Goal: Navigation & Orientation: Find specific page/section

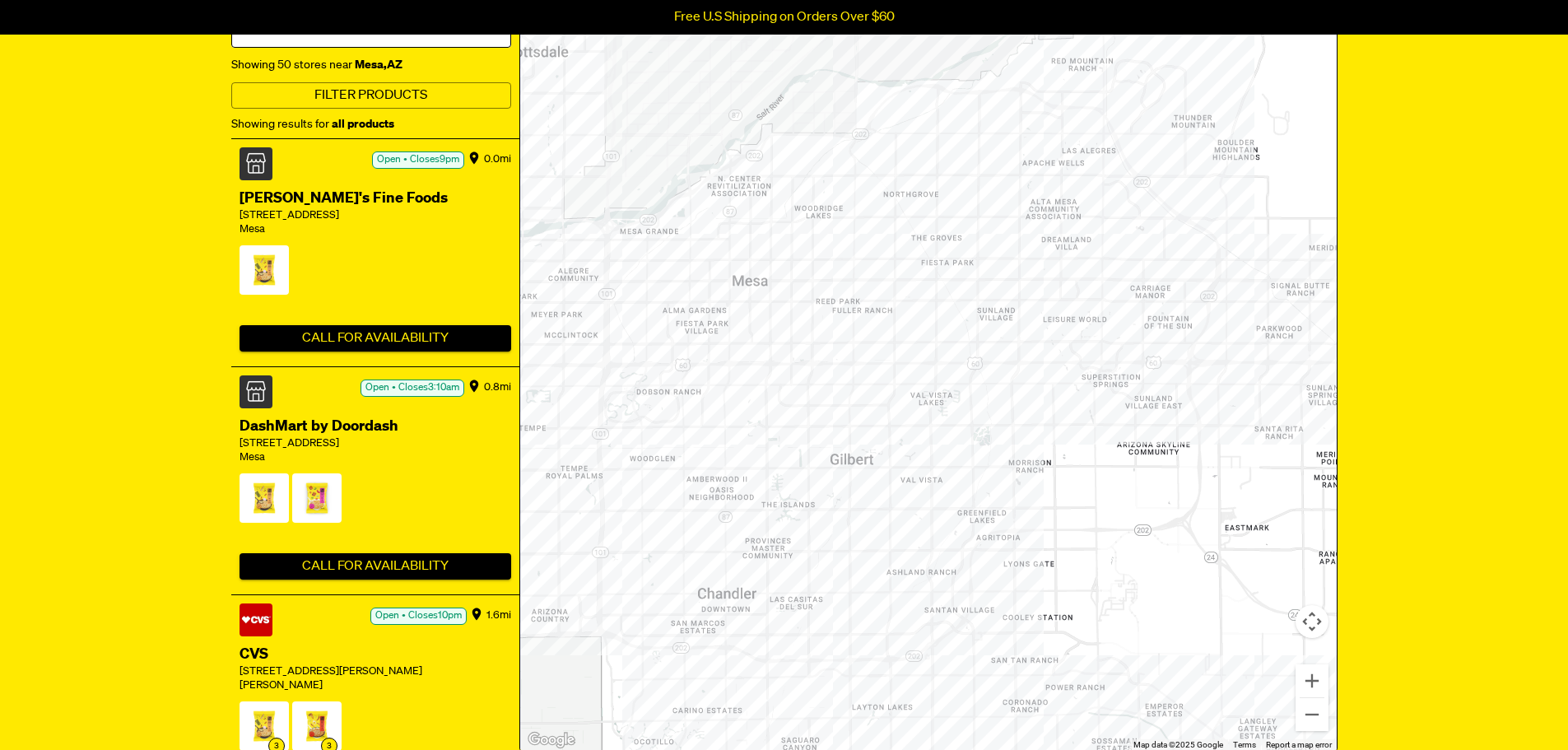
scroll to position [329, 0]
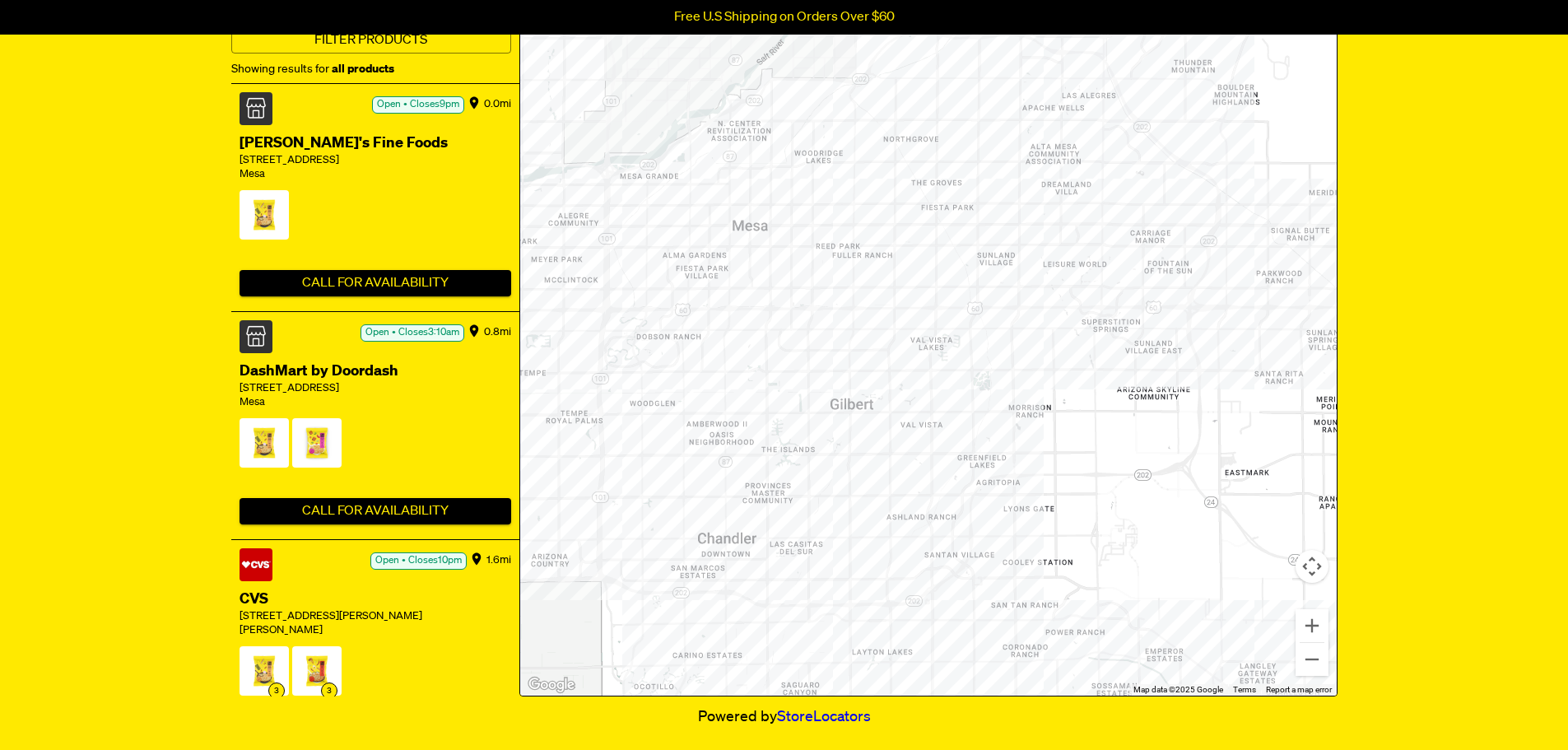
scroll to position [411, 0]
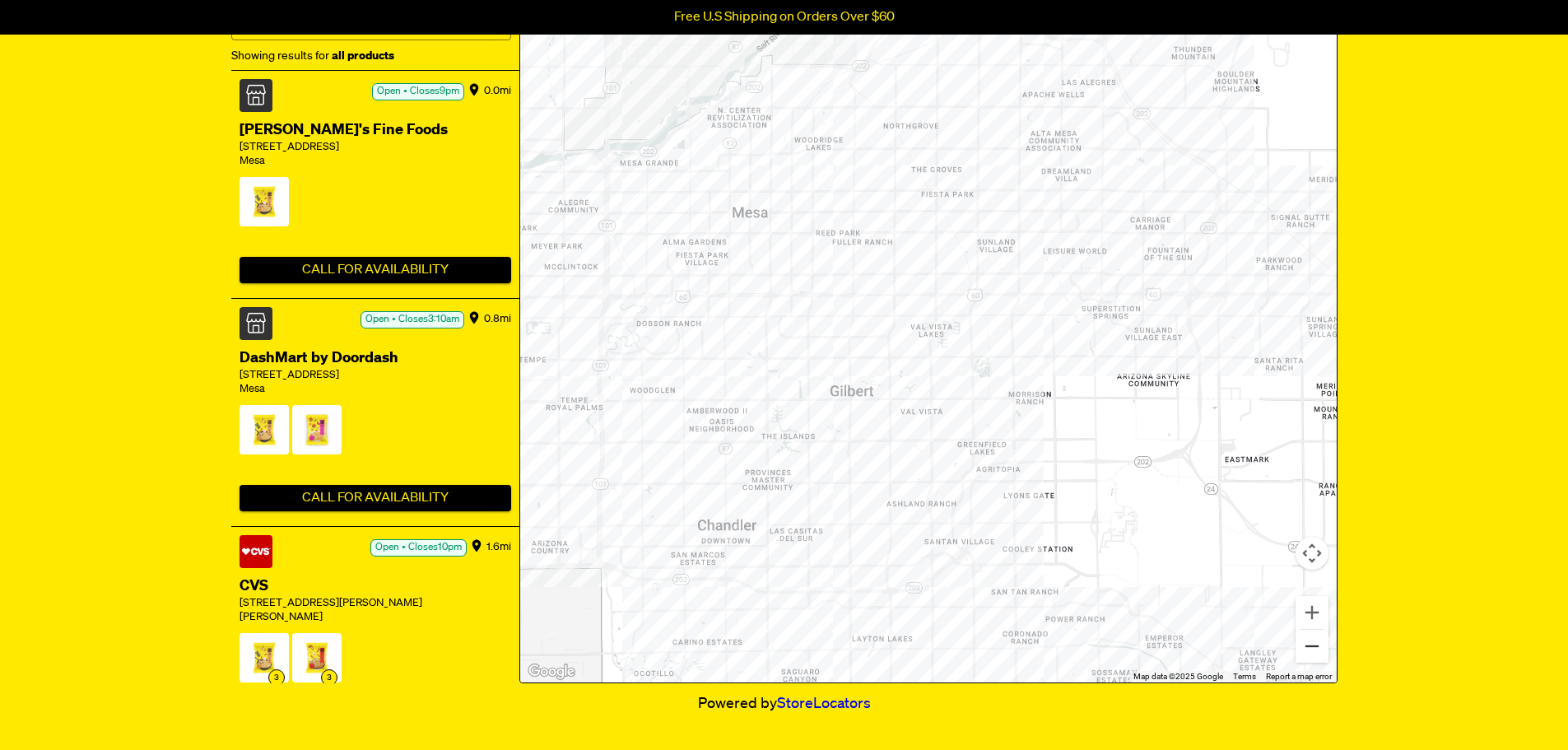
click at [1312, 656] on button "Zoom out" at bounding box center [1311, 645] width 33 height 33
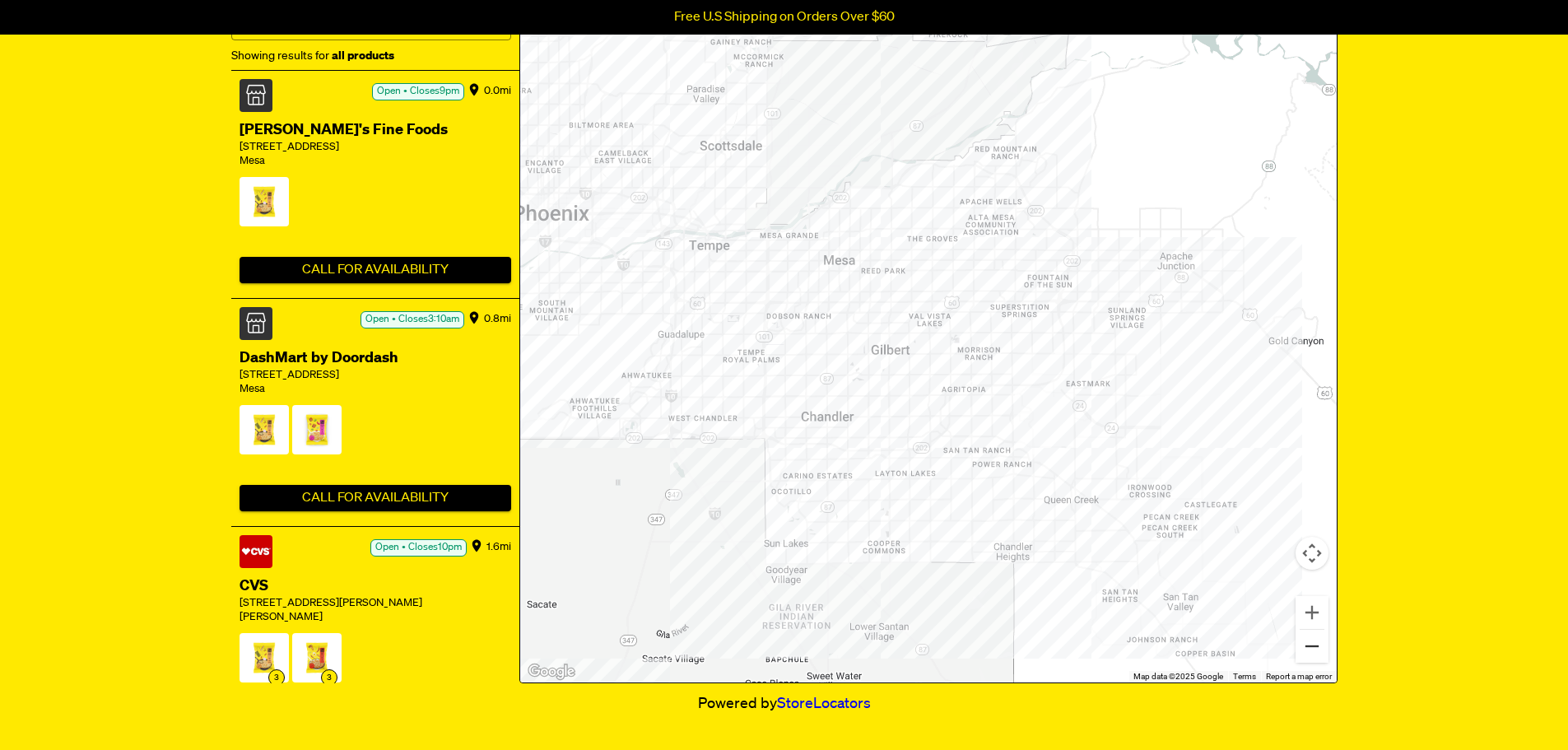
click at [1312, 649] on button "Zoom out" at bounding box center [1311, 645] width 33 height 33
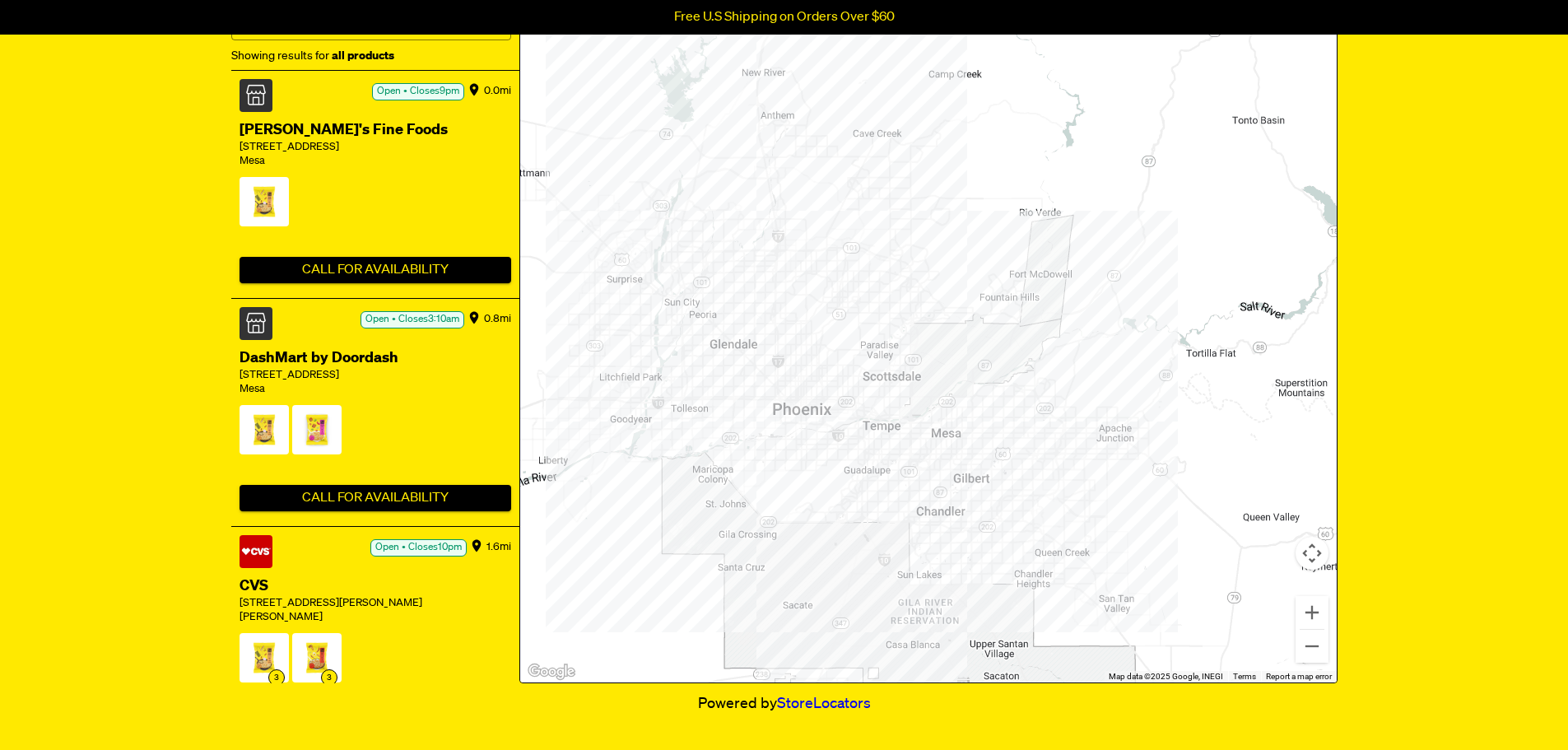
drag, startPoint x: 770, startPoint y: 401, endPoint x: 833, endPoint y: 556, distance: 167.3
click at [833, 556] on div at bounding box center [928, 308] width 816 height 748
click at [1079, 484] on div at bounding box center [928, 308] width 816 height 748
click at [1082, 484] on div at bounding box center [928, 308] width 816 height 748
click at [1082, 484] on div at bounding box center [928, 308] width 816 height 748
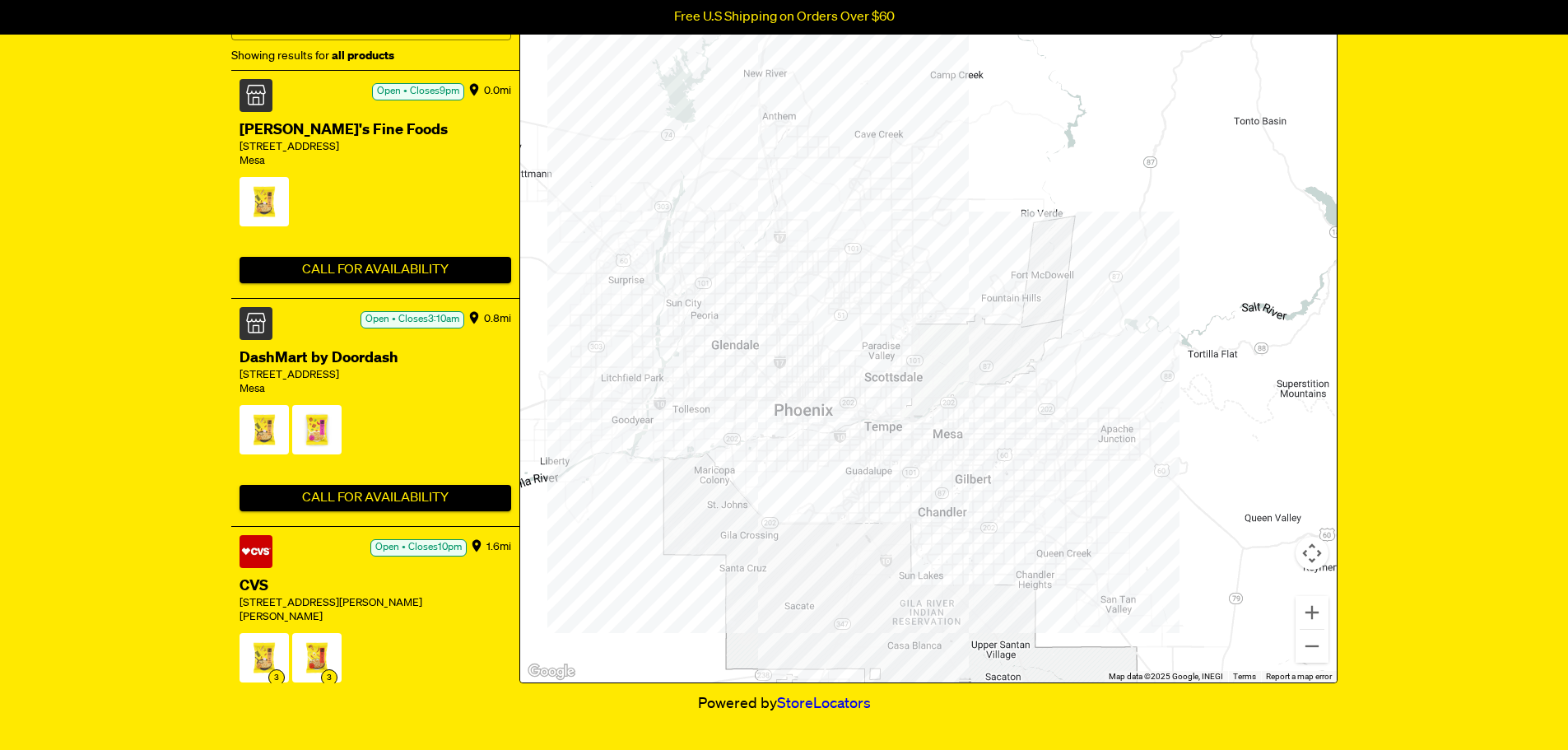
click at [1083, 483] on div at bounding box center [928, 308] width 816 height 748
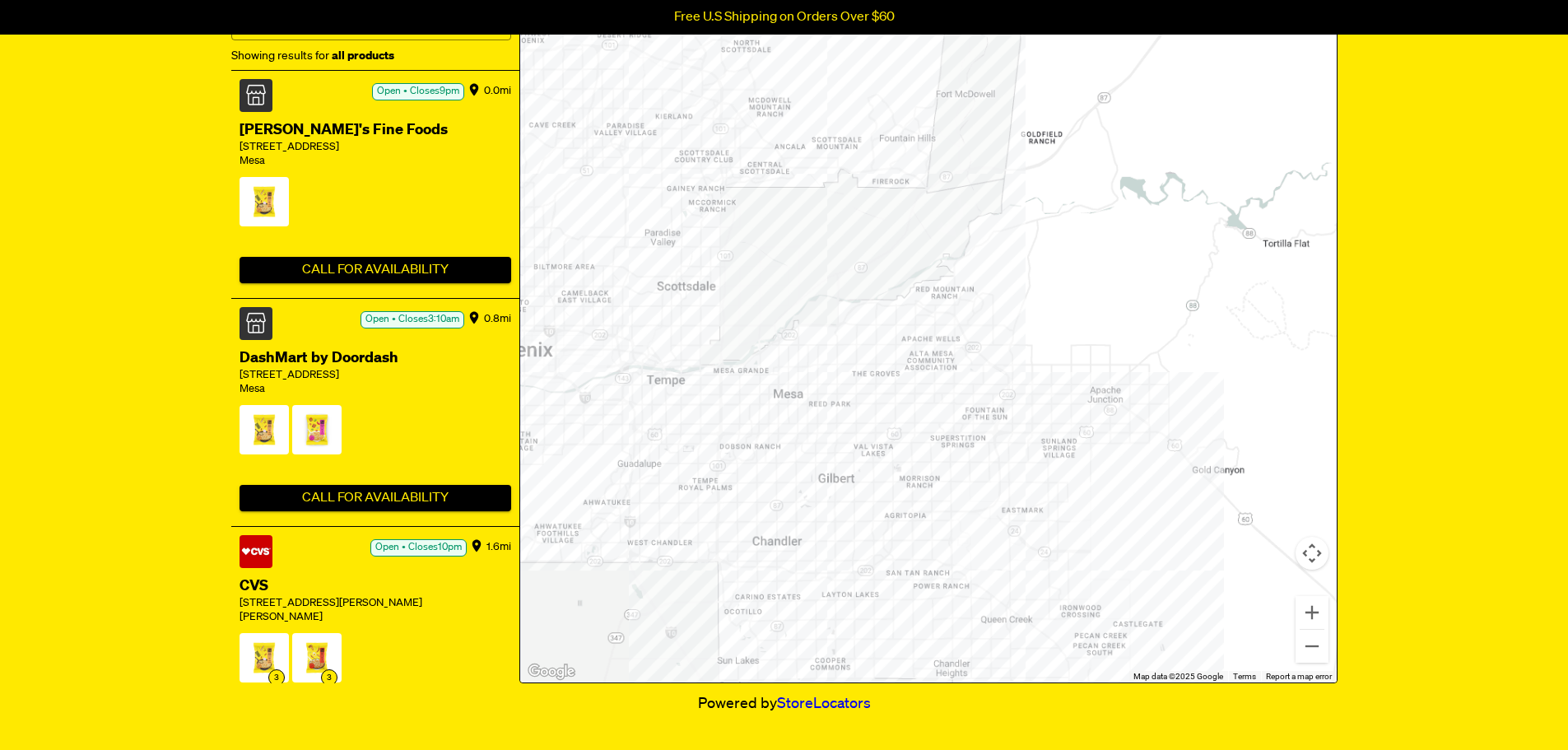
drag, startPoint x: 1083, startPoint y: 483, endPoint x: 1025, endPoint y: 479, distance: 58.1
click at [1032, 486] on div at bounding box center [928, 308] width 816 height 748
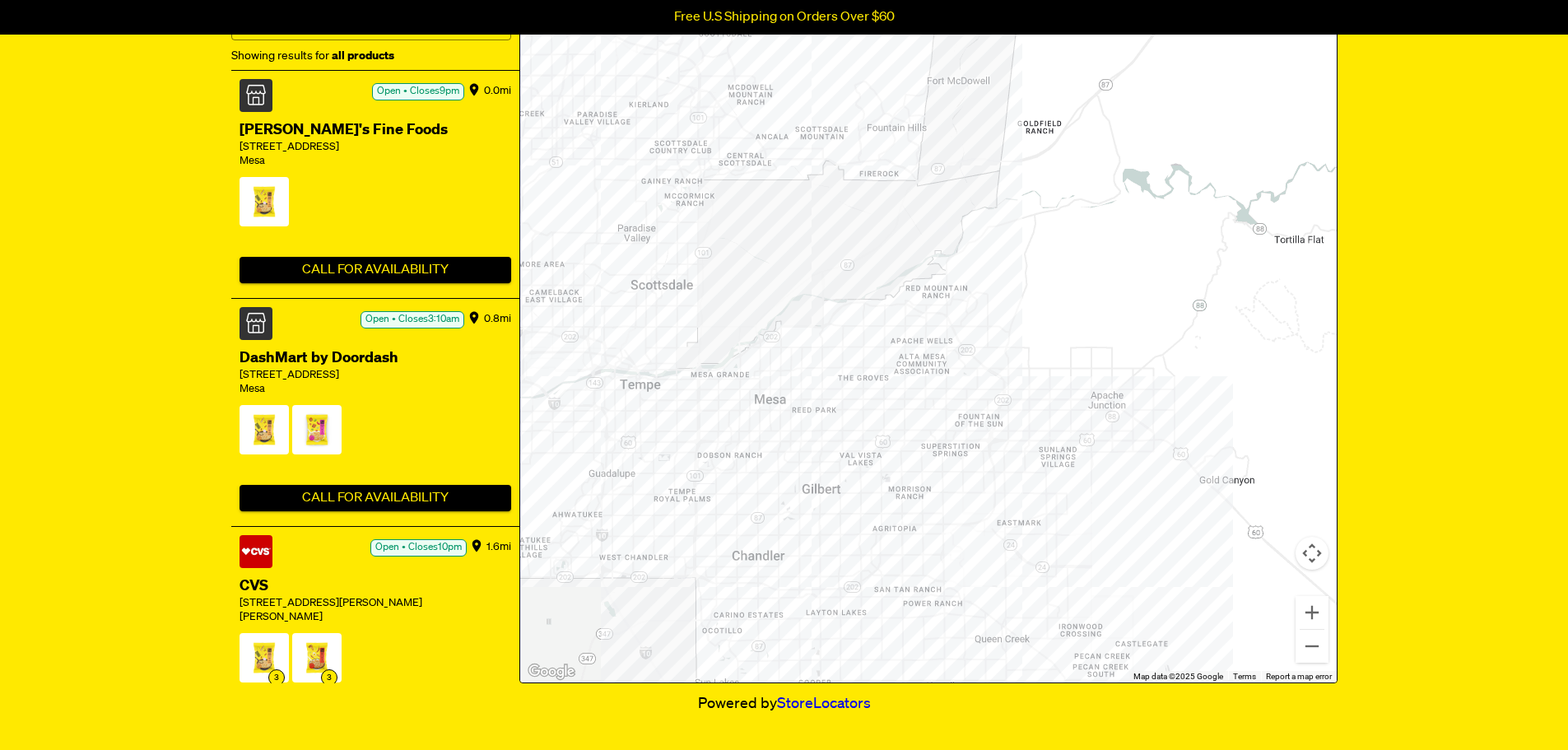
click at [1032, 477] on div at bounding box center [928, 308] width 816 height 748
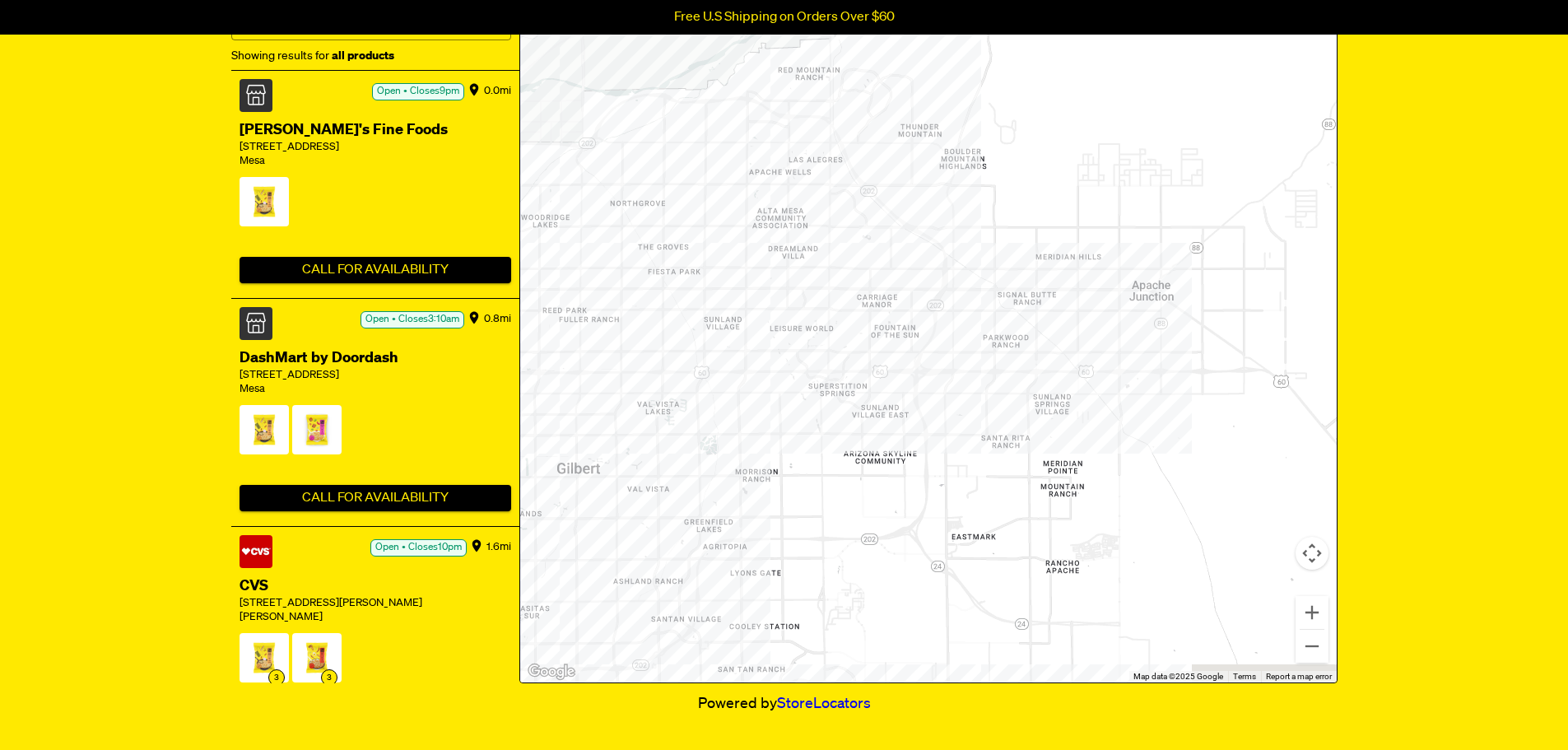
drag, startPoint x: 1009, startPoint y: 510, endPoint x: 965, endPoint y: 467, distance: 61.5
click at [968, 469] on div at bounding box center [928, 308] width 816 height 748
click at [965, 467] on div at bounding box center [928, 308] width 816 height 748
click at [964, 467] on div at bounding box center [928, 308] width 816 height 748
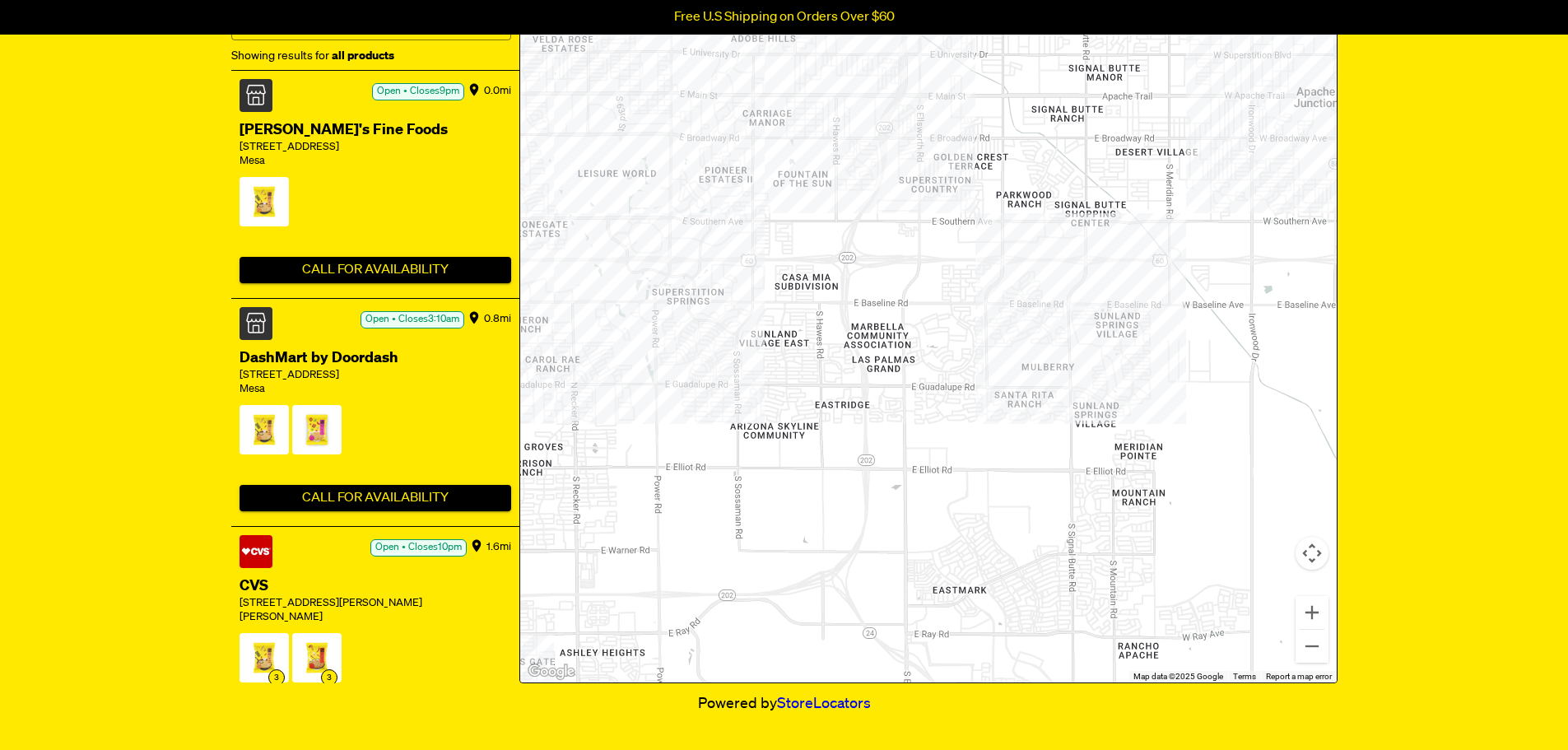
click at [733, 390] on div at bounding box center [928, 308] width 816 height 748
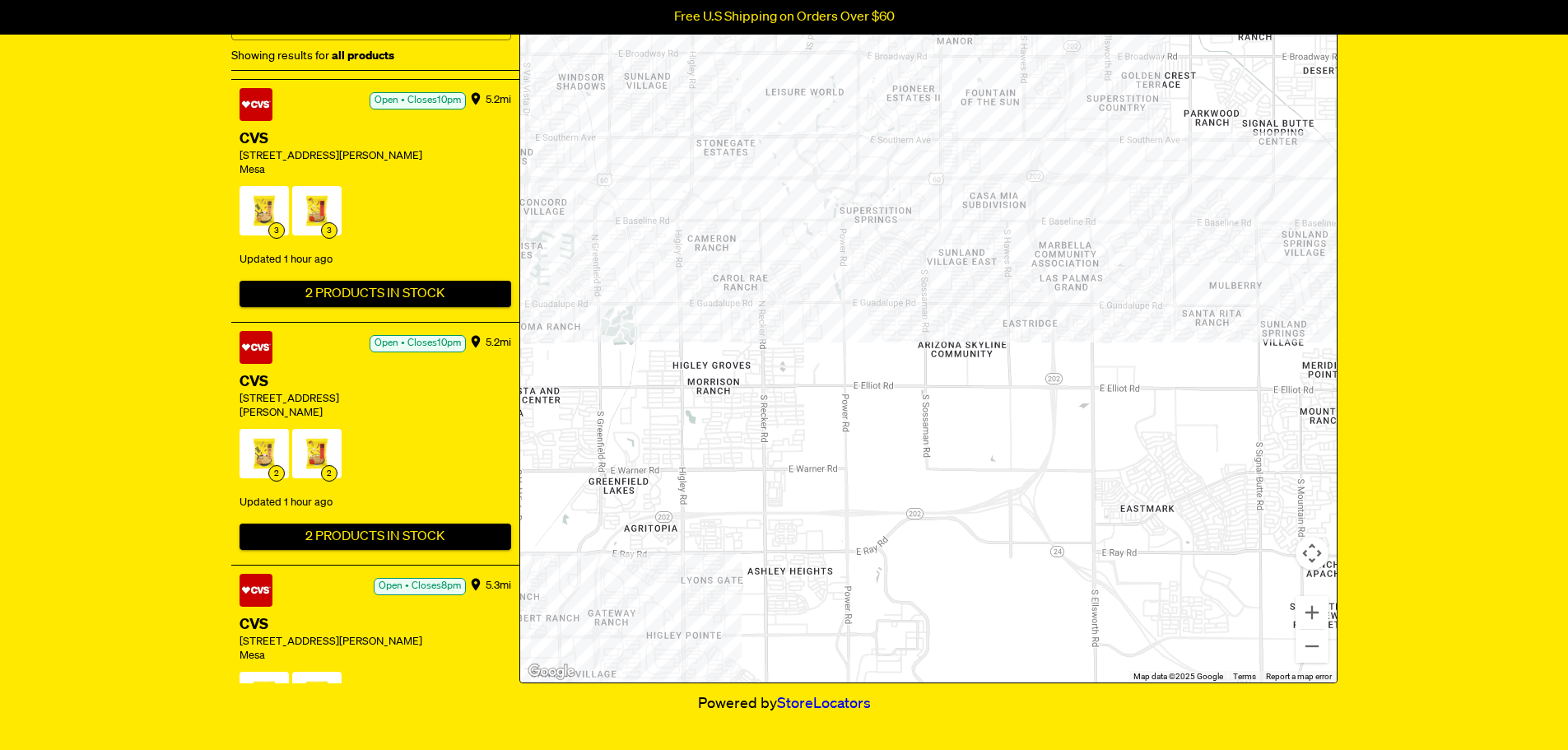
scroll to position [3442, 0]
